Goal: Task Accomplishment & Management: Manage account settings

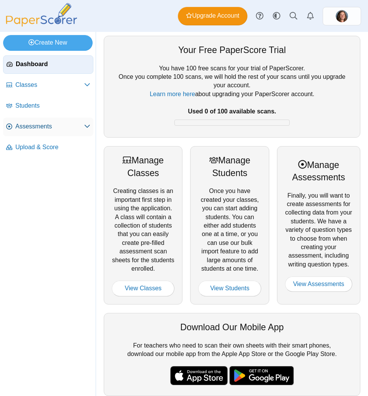
click at [69, 127] on span "Assessments" at bounding box center [49, 126] width 69 height 8
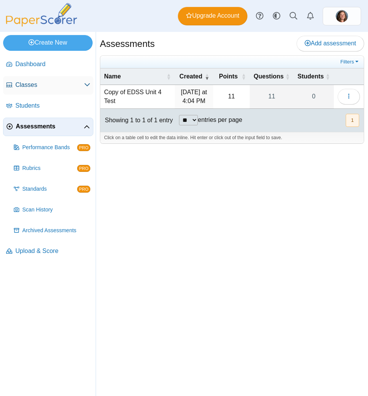
click at [45, 83] on span "Classes" at bounding box center [49, 85] width 69 height 8
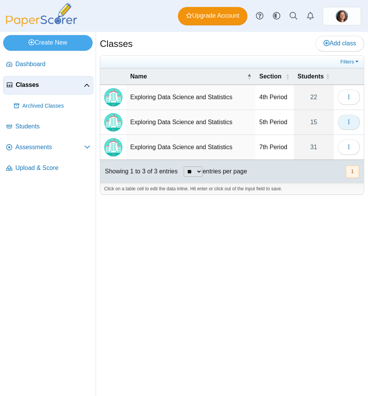
click at [354, 119] on button "button" at bounding box center [349, 121] width 22 height 15
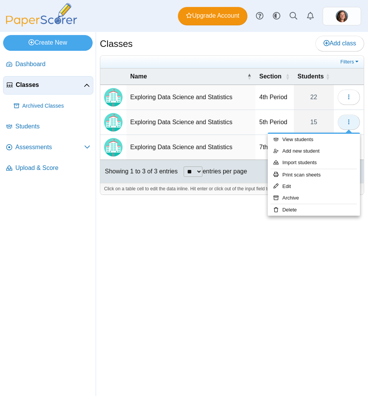
click at [350, 121] on icon "button" at bounding box center [349, 122] width 6 height 6
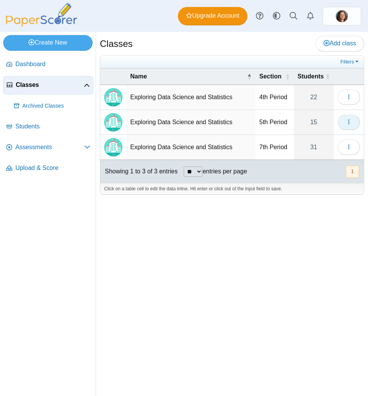
click at [350, 122] on icon "button" at bounding box center [349, 122] width 6 height 6
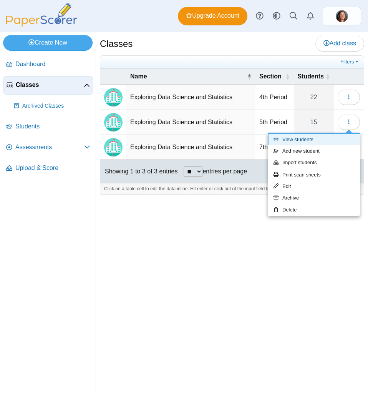
click at [322, 142] on link "View students" at bounding box center [314, 140] width 92 height 12
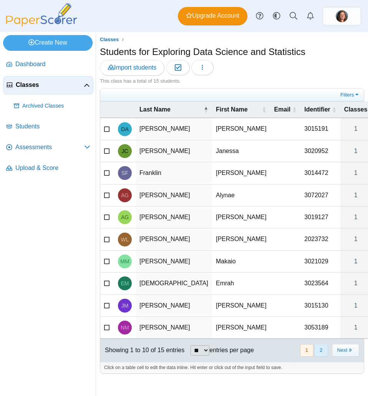
click at [322, 356] on button "2" at bounding box center [320, 350] width 13 height 13
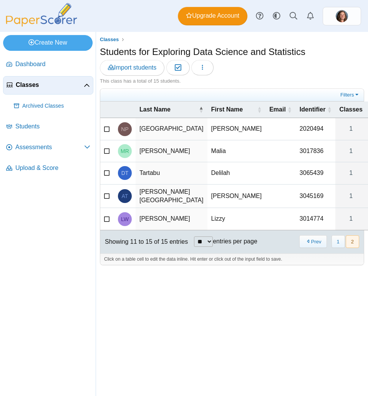
click at [207, 224] on td "Lizzy" at bounding box center [236, 219] width 58 height 22
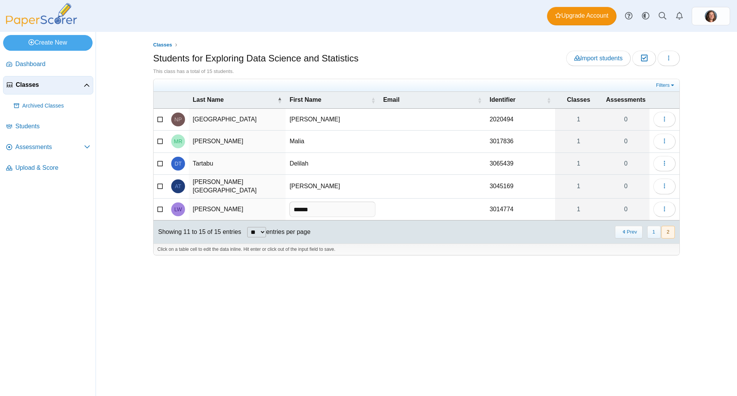
type input "******"
drag, startPoint x: 538, startPoint y: 338, endPoint x: 534, endPoint y: 333, distance: 6.3
click at [368, 338] on div "Classes Students for Exploring Data Science and Statistics Import students Mode…" at bounding box center [417, 214] width 576 height 364
